Goal: Information Seeking & Learning: Compare options

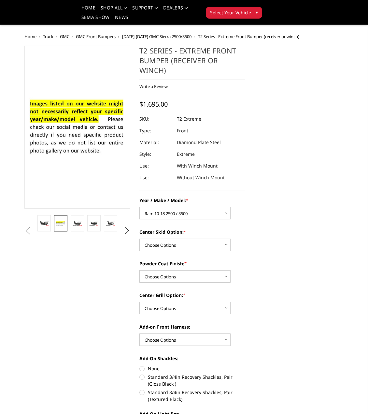
select select "4457"
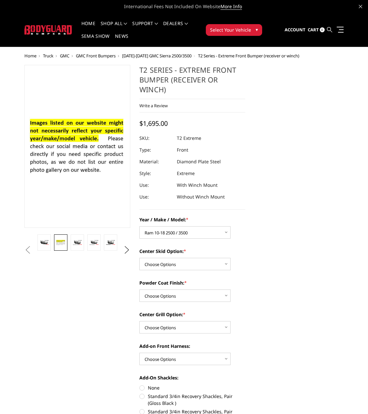
click at [327, 28] on icon at bounding box center [329, 29] width 5 height 5
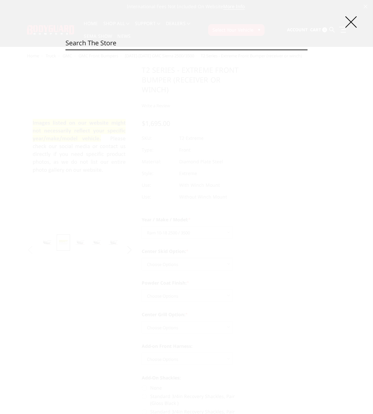
paste input "LAF21IYBNN"
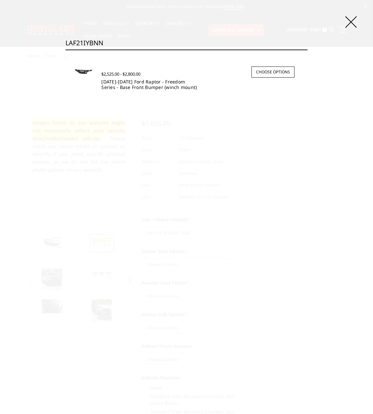
type input "LAF21IYBNN"
click at [134, 86] on link "[DATE]-[DATE] Ford Raptor - Freedom Series - Base Front Bumper (winch mount)" at bounding box center [148, 84] width 95 height 12
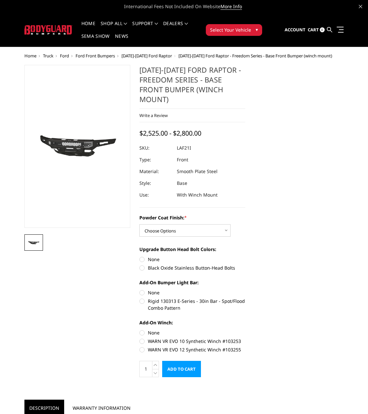
click at [329, 30] on icon at bounding box center [329, 29] width 5 height 5
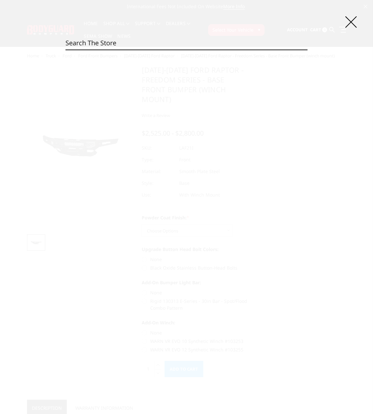
paste input "LBF21IYBNB"
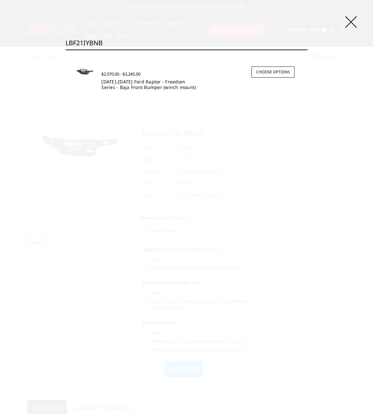
type input "LBF21IYBNB"
click at [134, 86] on link "[DATE]-[DATE] Ford Raptor - Freedom Series - Baja Front Bumper (winch mount)" at bounding box center [148, 84] width 94 height 12
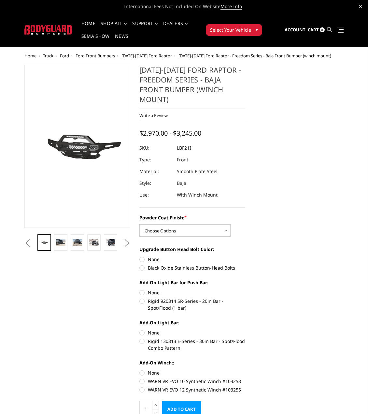
click at [329, 30] on icon at bounding box center [329, 29] width 5 height 5
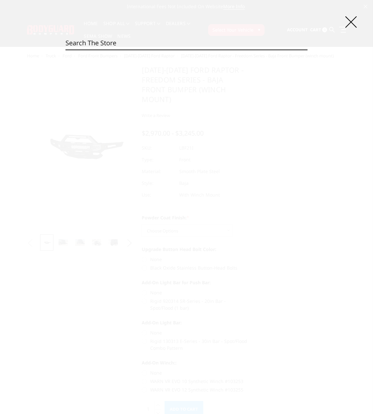
paste input "LAF21IYBNN"
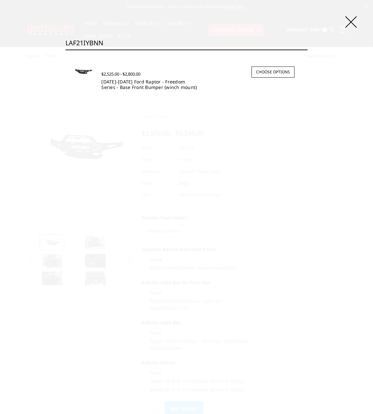
type input "LAF21IYBNN"
click at [155, 84] on link "2021-2025 Ford Raptor - Freedom Series - Base Front Bumper (winch mount)" at bounding box center [148, 84] width 95 height 12
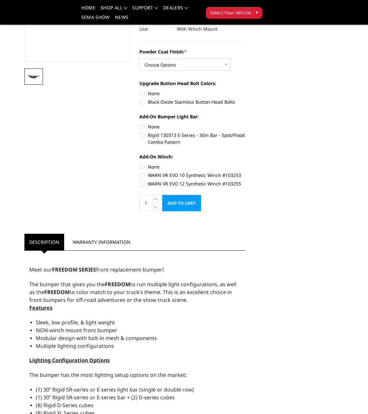
scroll to position [163, 0]
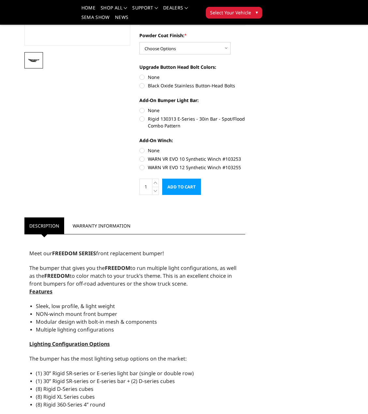
click at [208, 116] on label "Rigid 130313 E-Series - 30in Bar - Spot/Flood Combo Pattern" at bounding box center [192, 122] width 106 height 14
click at [245, 107] on input "Rigid 130313 E-Series - 30in Bar - Spot/Flood Combo Pattern" at bounding box center [245, 107] width 0 height 0
radio input "true"
click at [151, 112] on label "None" at bounding box center [192, 110] width 106 height 7
click at [140, 107] on input "None" at bounding box center [139, 107] width 0 height 0
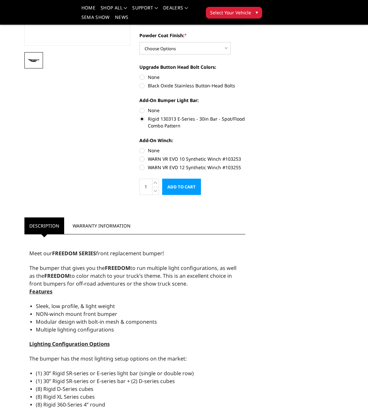
radio input "true"
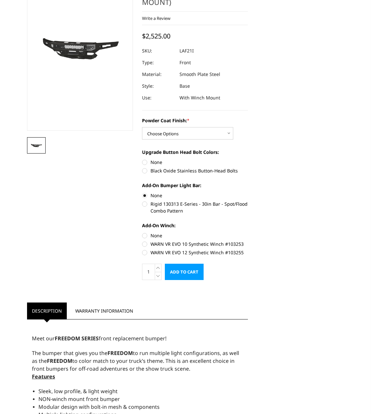
scroll to position [0, 0]
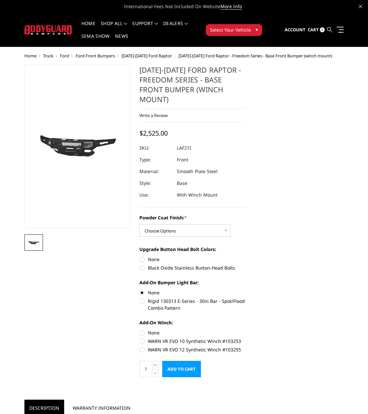
click at [330, 31] on icon at bounding box center [329, 29] width 5 height 5
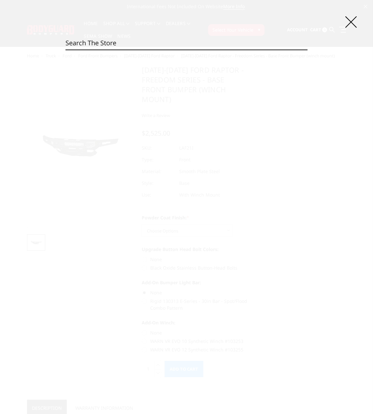
paste input "LBF21IYBNB"
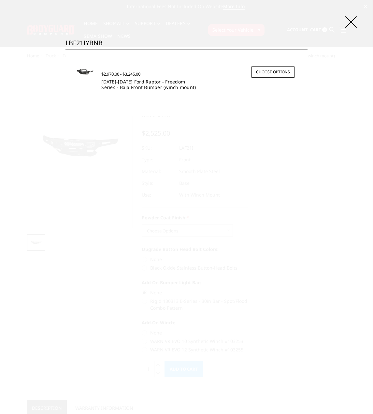
type input "LBF21IYBNB"
click at [152, 88] on link "2021-2025 Ford Raptor - Freedom Series - Baja Front Bumper (winch mount)" at bounding box center [148, 84] width 94 height 12
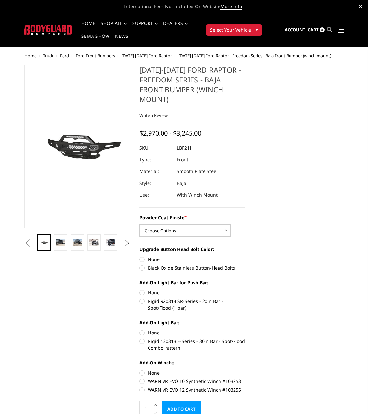
click at [329, 28] on icon at bounding box center [329, 29] width 5 height 5
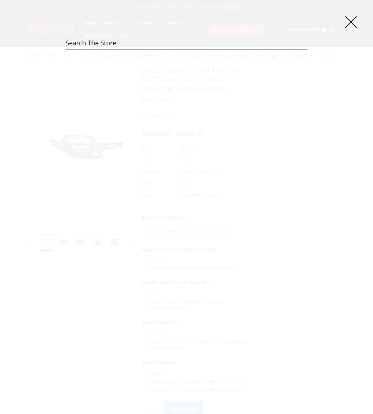
paste input "LAF21MYBNN"
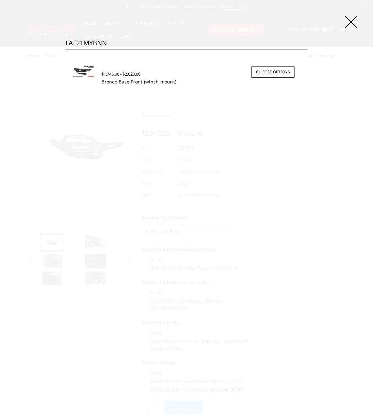
type input "LAF21MYBNN"
click at [116, 83] on link "Bronco Base Front (winch mount)" at bounding box center [138, 81] width 75 height 6
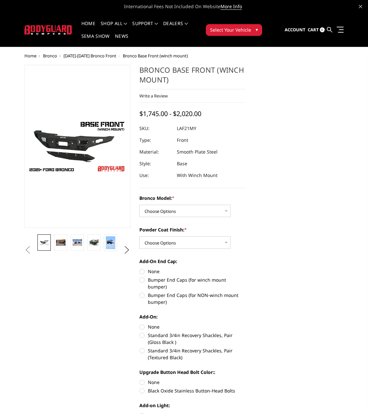
click at [332, 30] on link at bounding box center [329, 29] width 5 height 19
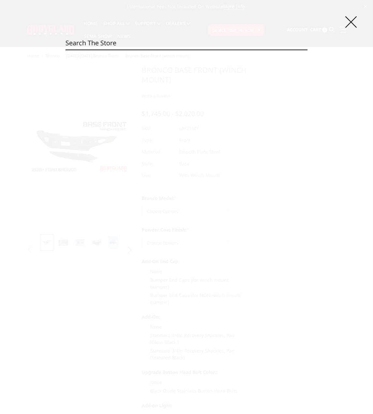
paste input "LBF21MYBNB"
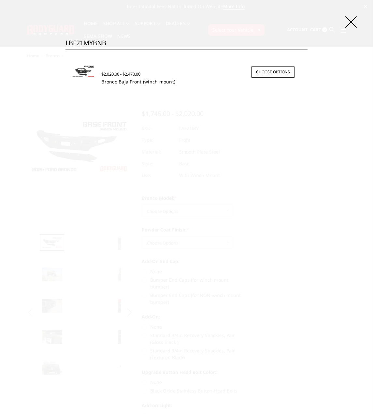
type input "LBF21MYBNB"
click at [140, 81] on link "Bronco Baja Front (winch mount)" at bounding box center [138, 81] width 74 height 6
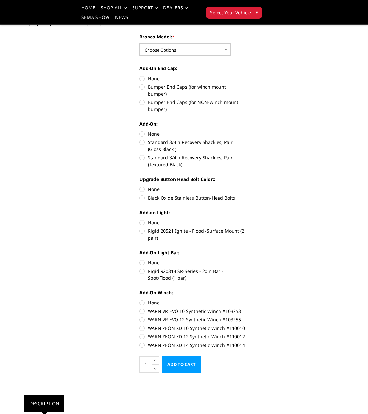
scroll to position [195, 0]
